Goal: Transaction & Acquisition: Book appointment/travel/reservation

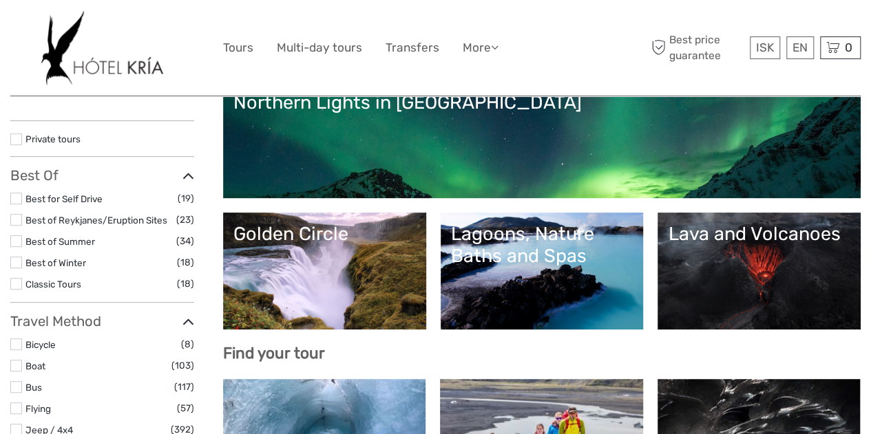
scroll to position [207, 0]
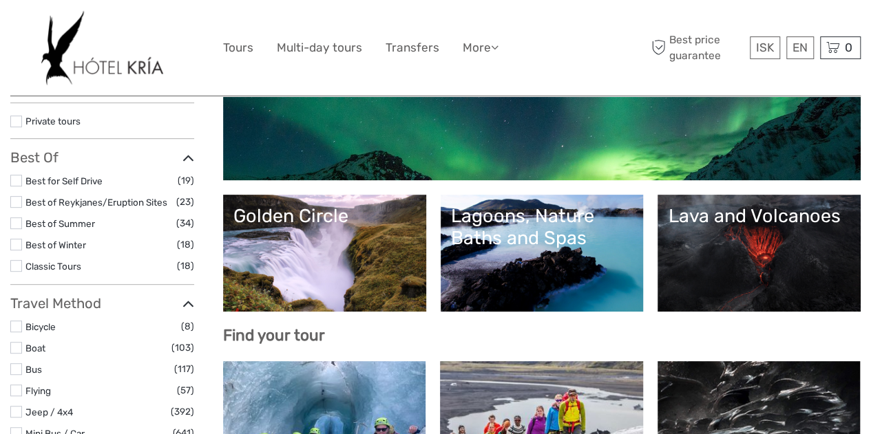
select select
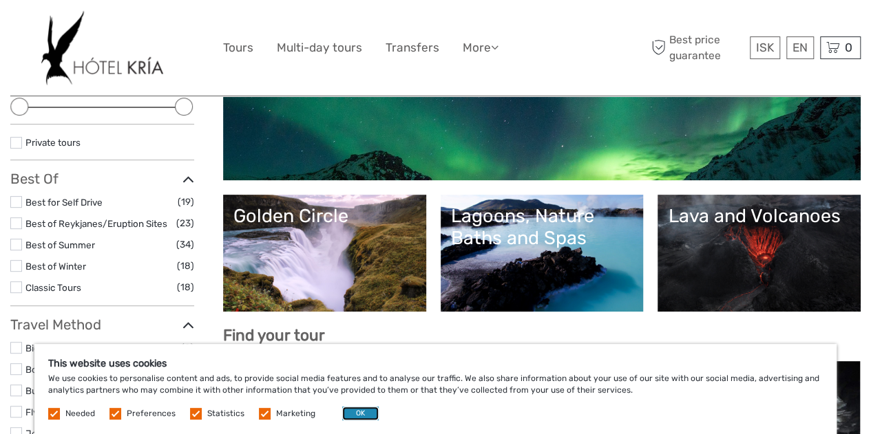
click at [356, 418] on button "OK" at bounding box center [360, 414] width 36 height 14
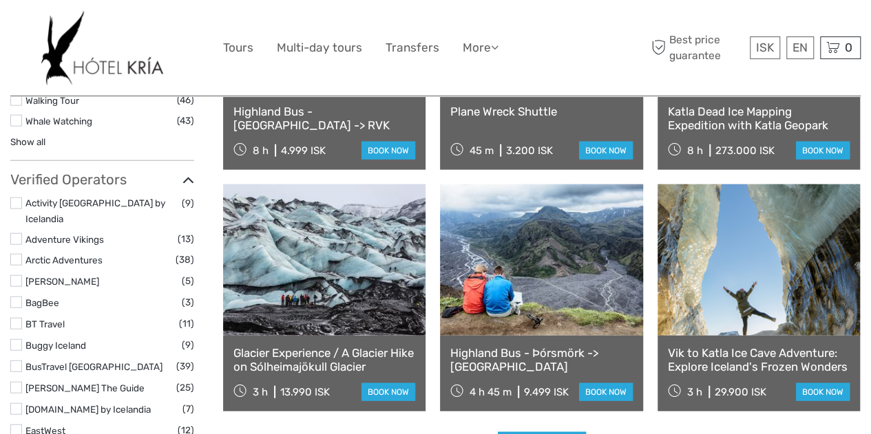
scroll to position [1652, 0]
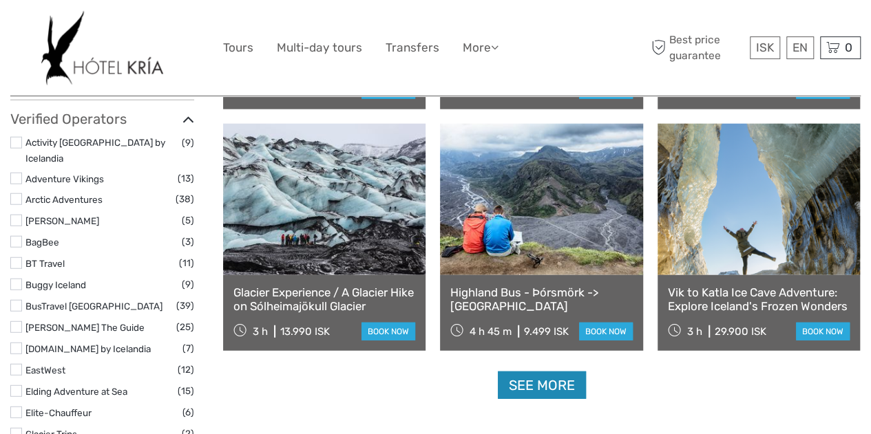
click at [515, 381] on link "See more" at bounding box center [542, 386] width 88 height 28
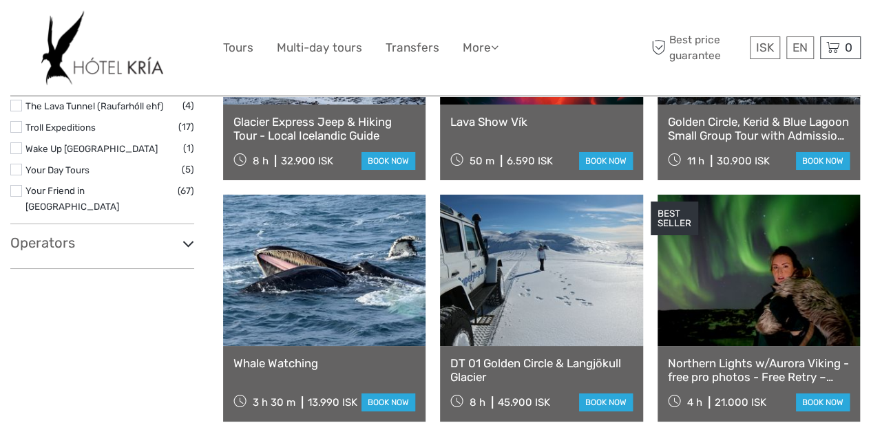
scroll to position [2478, 0]
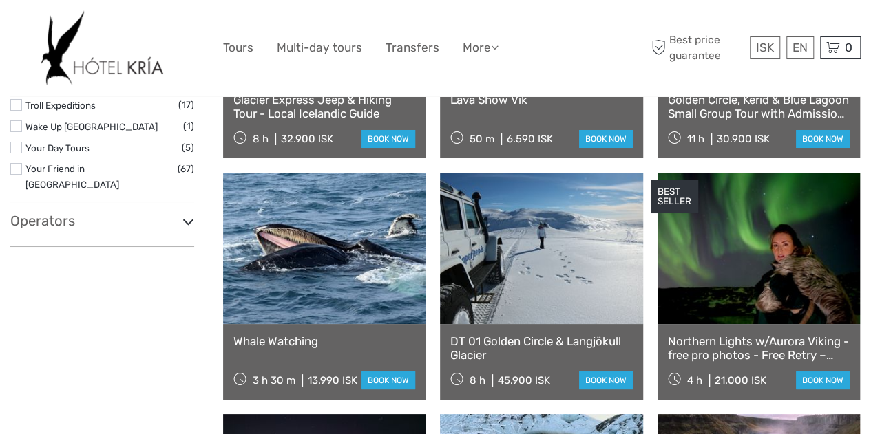
click at [759, 363] on div "Northern Lights w/Aurora Viking - free pro photos - Free Retry – minibus 4 h 21…" at bounding box center [758, 362] width 202 height 76
click at [792, 356] on link "Northern Lights w/Aurora Viking - free pro photos - Free Retry – minibus" at bounding box center [759, 349] width 182 height 28
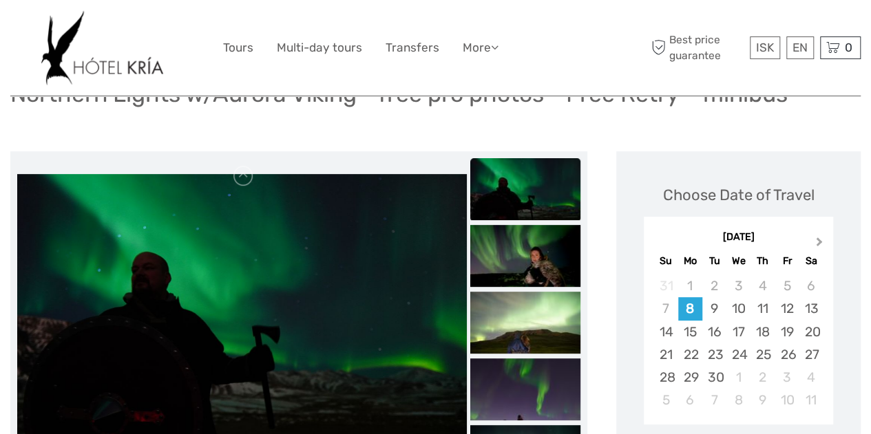
click at [822, 244] on button "Next Month" at bounding box center [821, 245] width 22 height 22
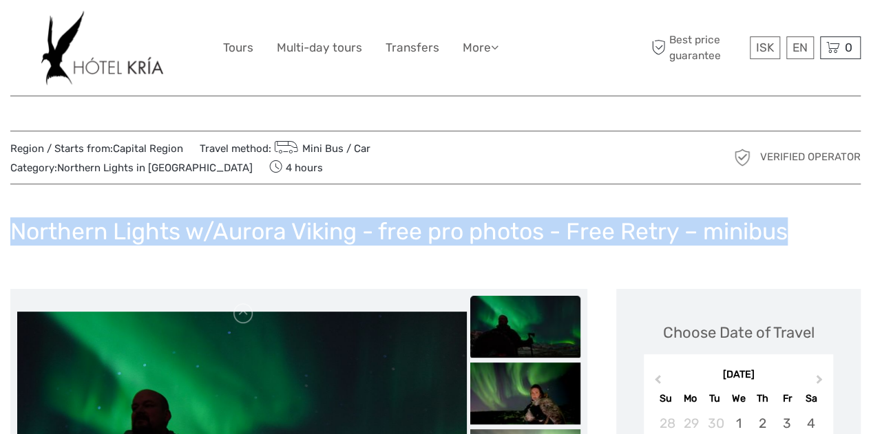
drag, startPoint x: 14, startPoint y: 231, endPoint x: 812, endPoint y: 236, distance: 797.9
click at [812, 236] on div "Northern Lights w/Aurora Viking - free pro photos - Free Retry – minibus" at bounding box center [435, 237] width 850 height 50
click at [219, 236] on h1 "Northern Lights w/Aurora Viking - free pro photos - Free Retry – minibus" at bounding box center [398, 232] width 777 height 28
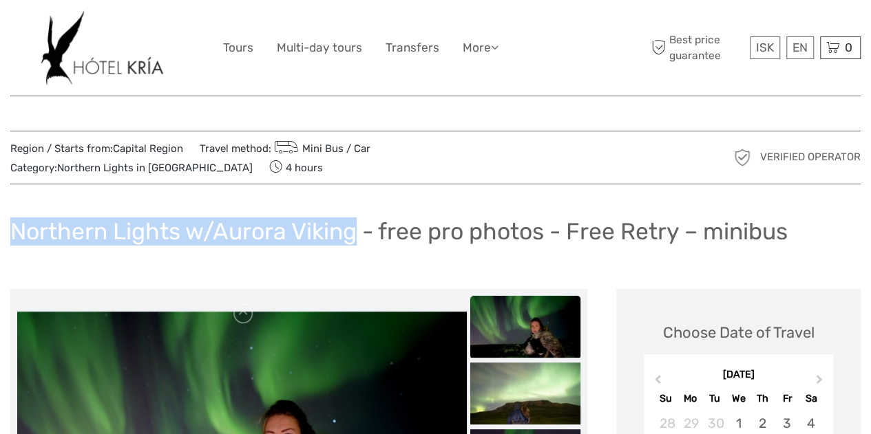
drag, startPoint x: 10, startPoint y: 232, endPoint x: 355, endPoint y: 231, distance: 344.9
click at [355, 231] on h1 "Northern Lights w/Aurora Viking - free pro photos - Free Retry – minibus" at bounding box center [398, 232] width 777 height 28
copy h1 "Northern Lights w/Aurora Viking"
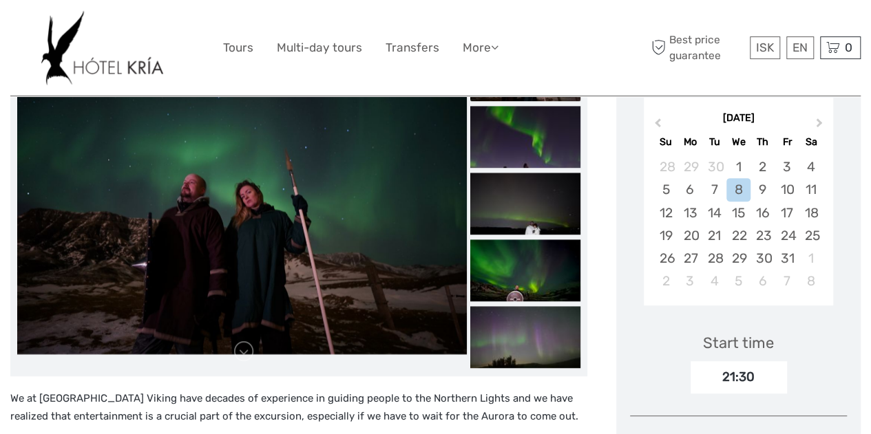
scroll to position [207, 0]
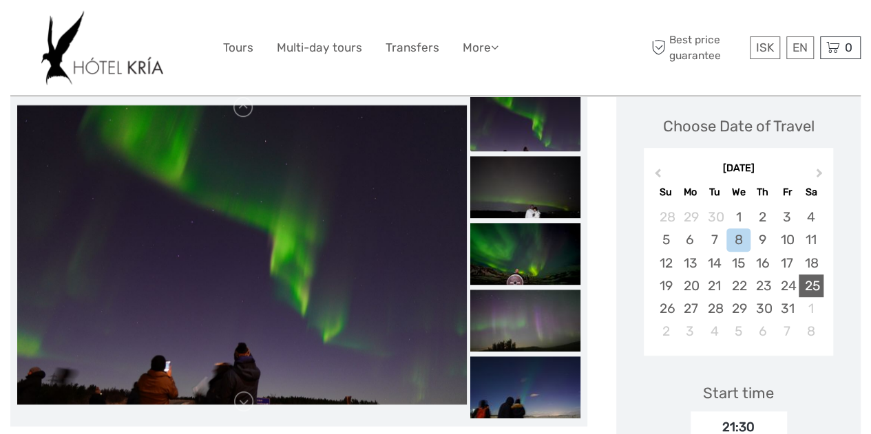
click at [808, 293] on div "25" at bounding box center [811, 286] width 24 height 23
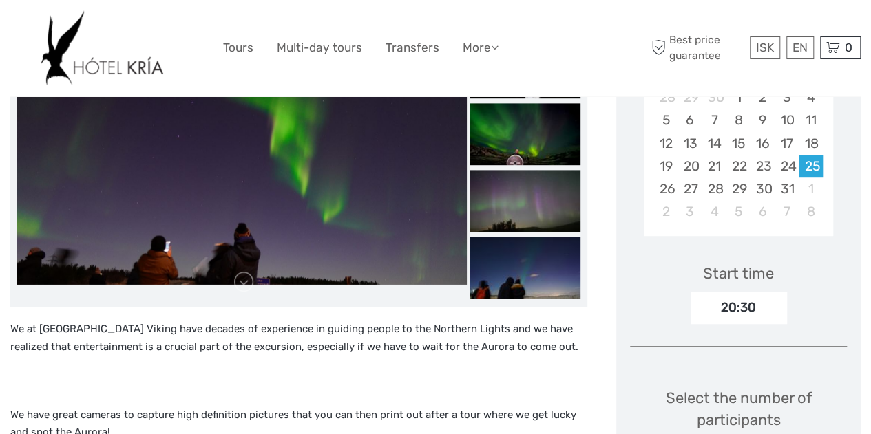
scroll to position [344, 0]
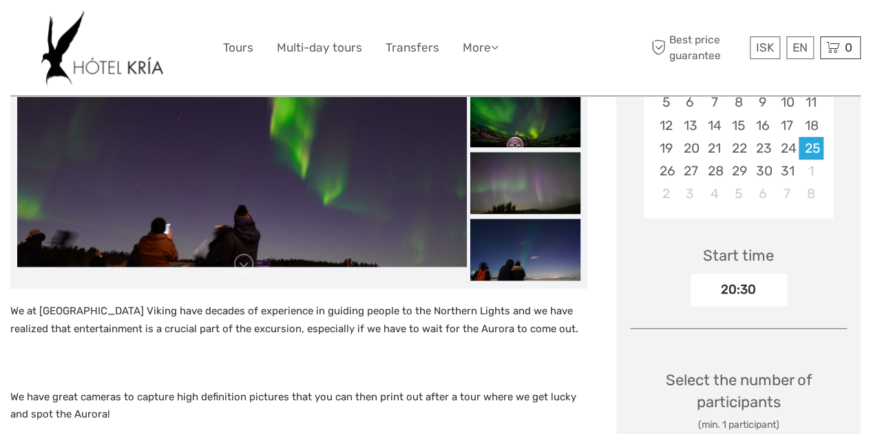
click at [736, 295] on div "20:30" at bounding box center [738, 290] width 96 height 32
click at [734, 290] on div "20:30" at bounding box center [738, 290] width 96 height 32
click at [732, 255] on div "Start time" at bounding box center [738, 255] width 71 height 21
click at [737, 288] on div "20:30" at bounding box center [738, 290] width 96 height 32
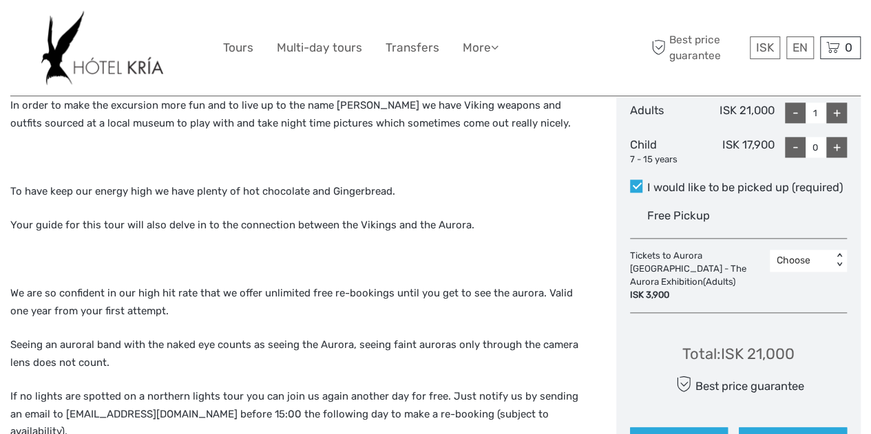
scroll to position [826, 0]
